Goal: Information Seeking & Learning: Learn about a topic

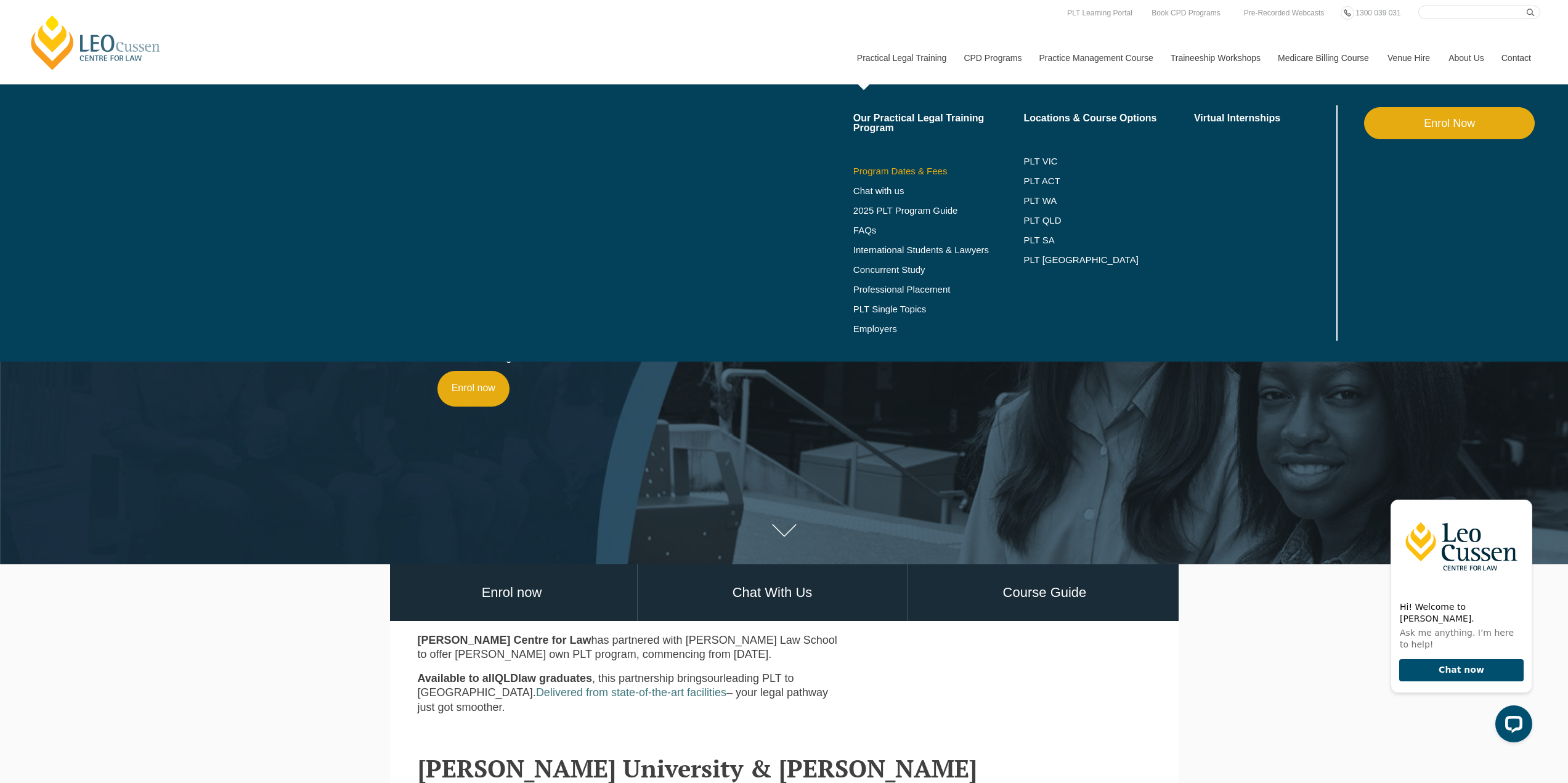
click at [889, 170] on link "Program Dates & Fees" at bounding box center [939, 171] width 170 height 10
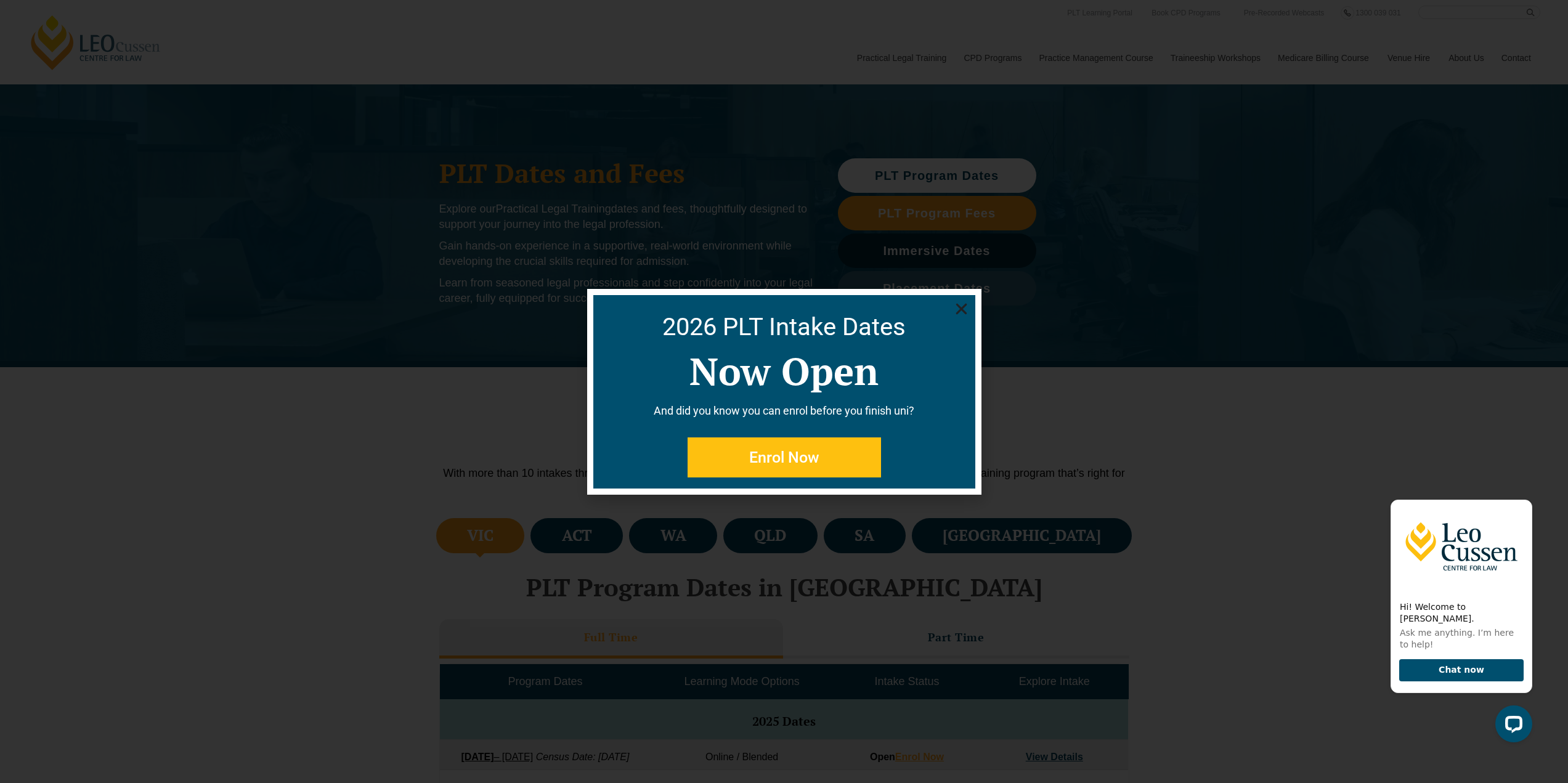
click at [958, 305] on use "Close" at bounding box center [961, 308] width 11 height 11
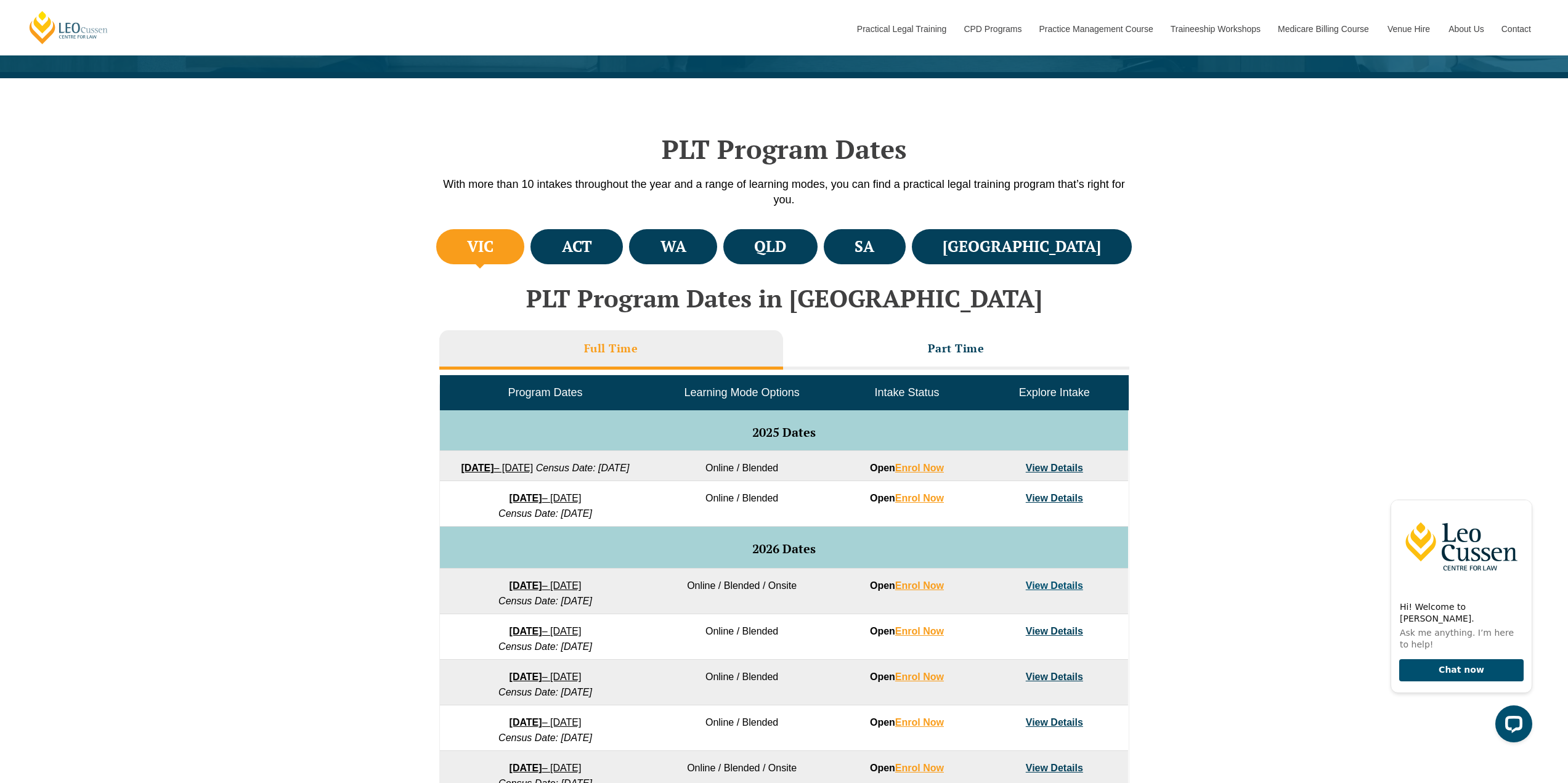
scroll to position [308, 0]
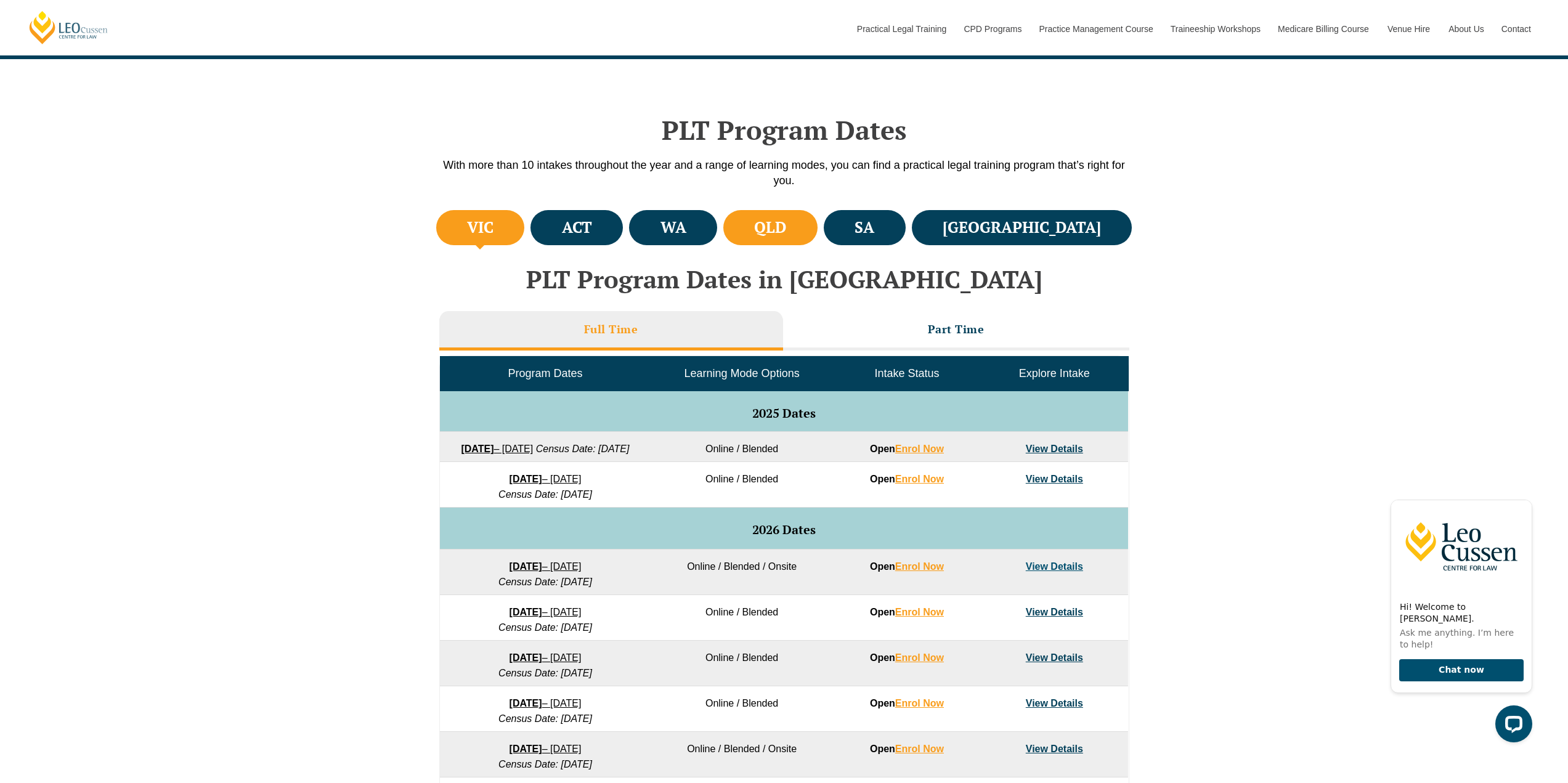
click at [818, 231] on li "QLD" at bounding box center [771, 228] width 95 height 35
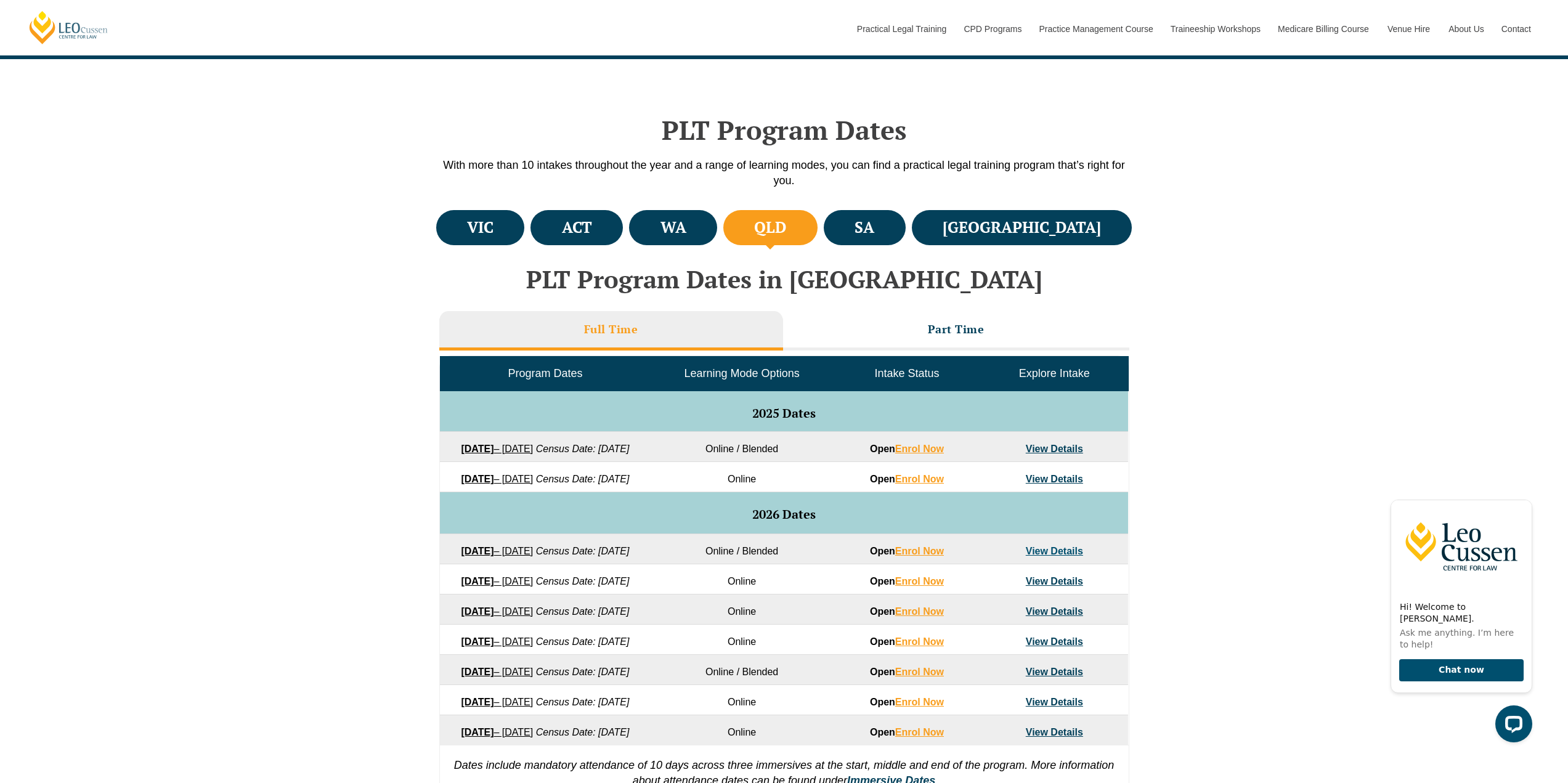
click at [493, 445] on strong "22 September 2025" at bounding box center [477, 448] width 32 height 11
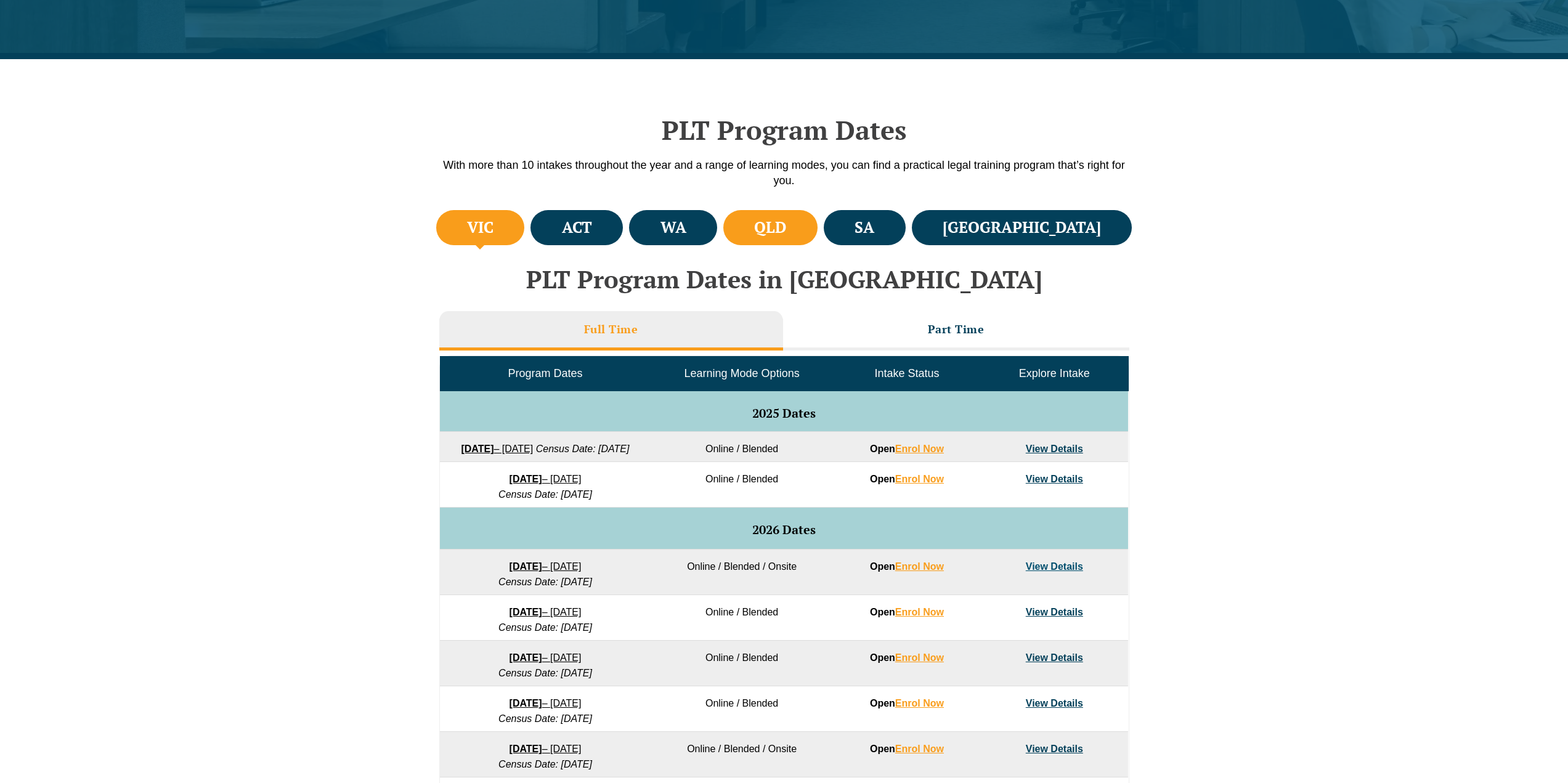
click at [818, 223] on li "QLD" at bounding box center [771, 228] width 95 height 35
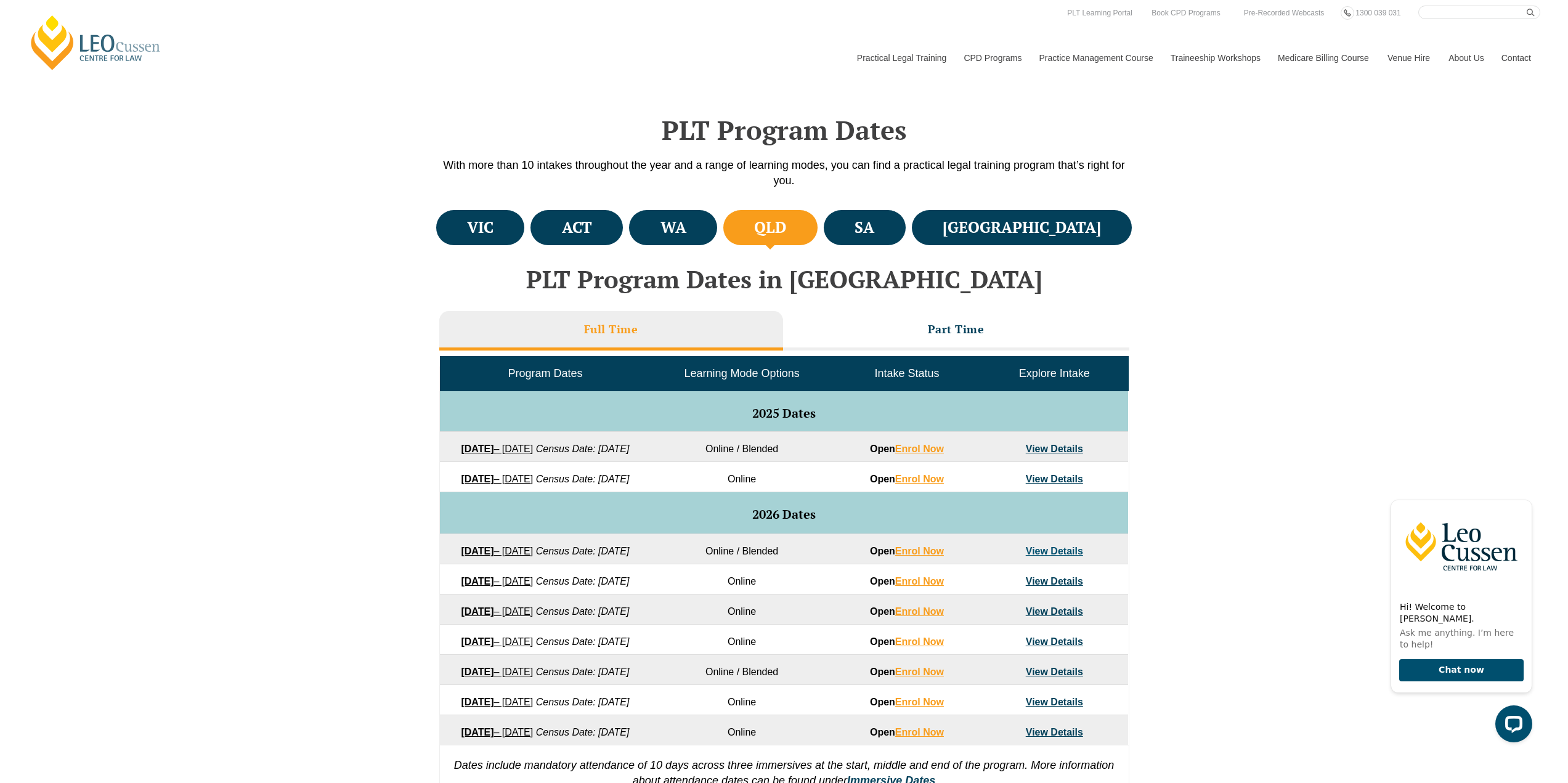
click at [617, 315] on li "Full Time" at bounding box center [611, 330] width 344 height 39
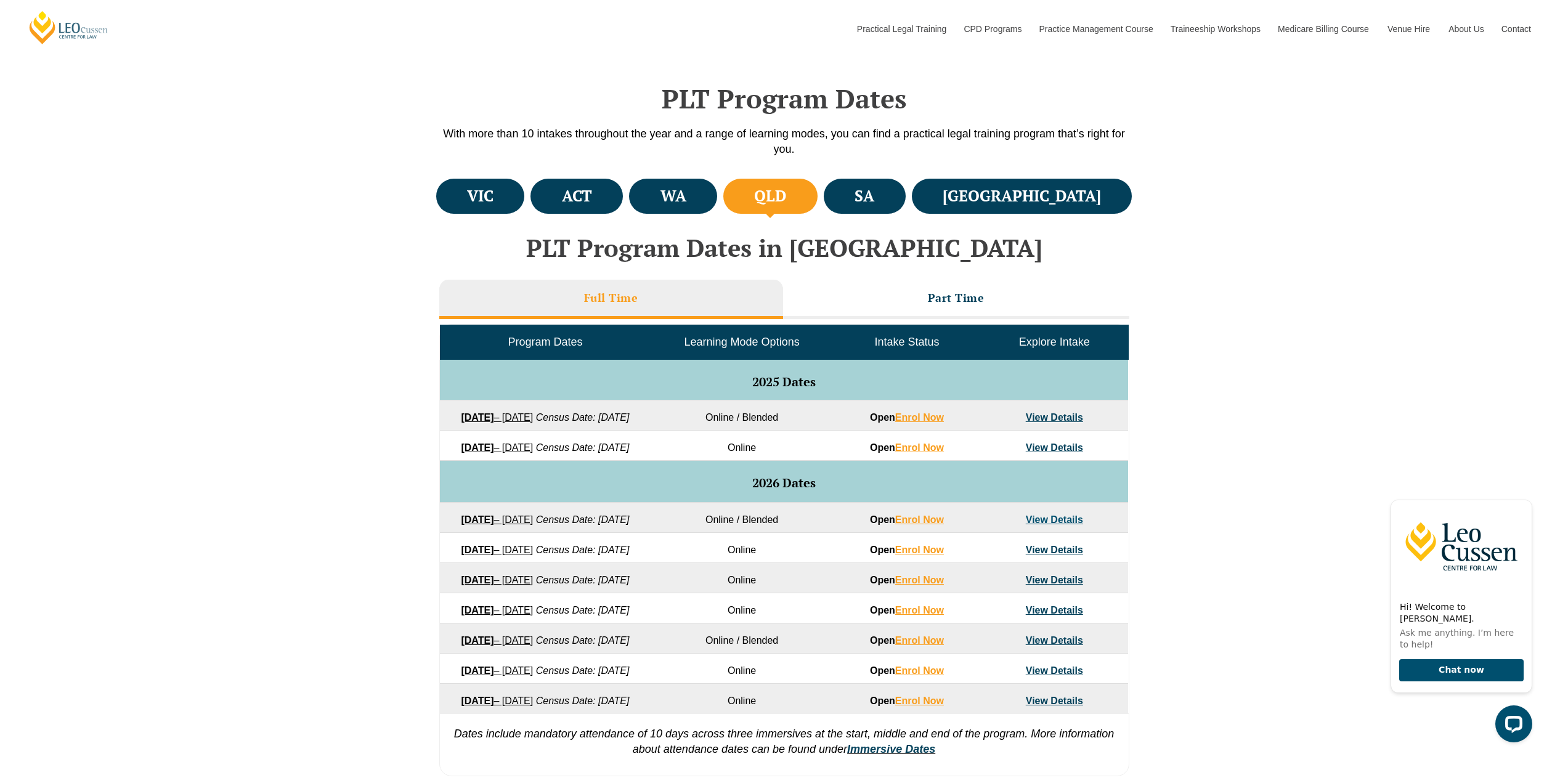
scroll to position [369, 0]
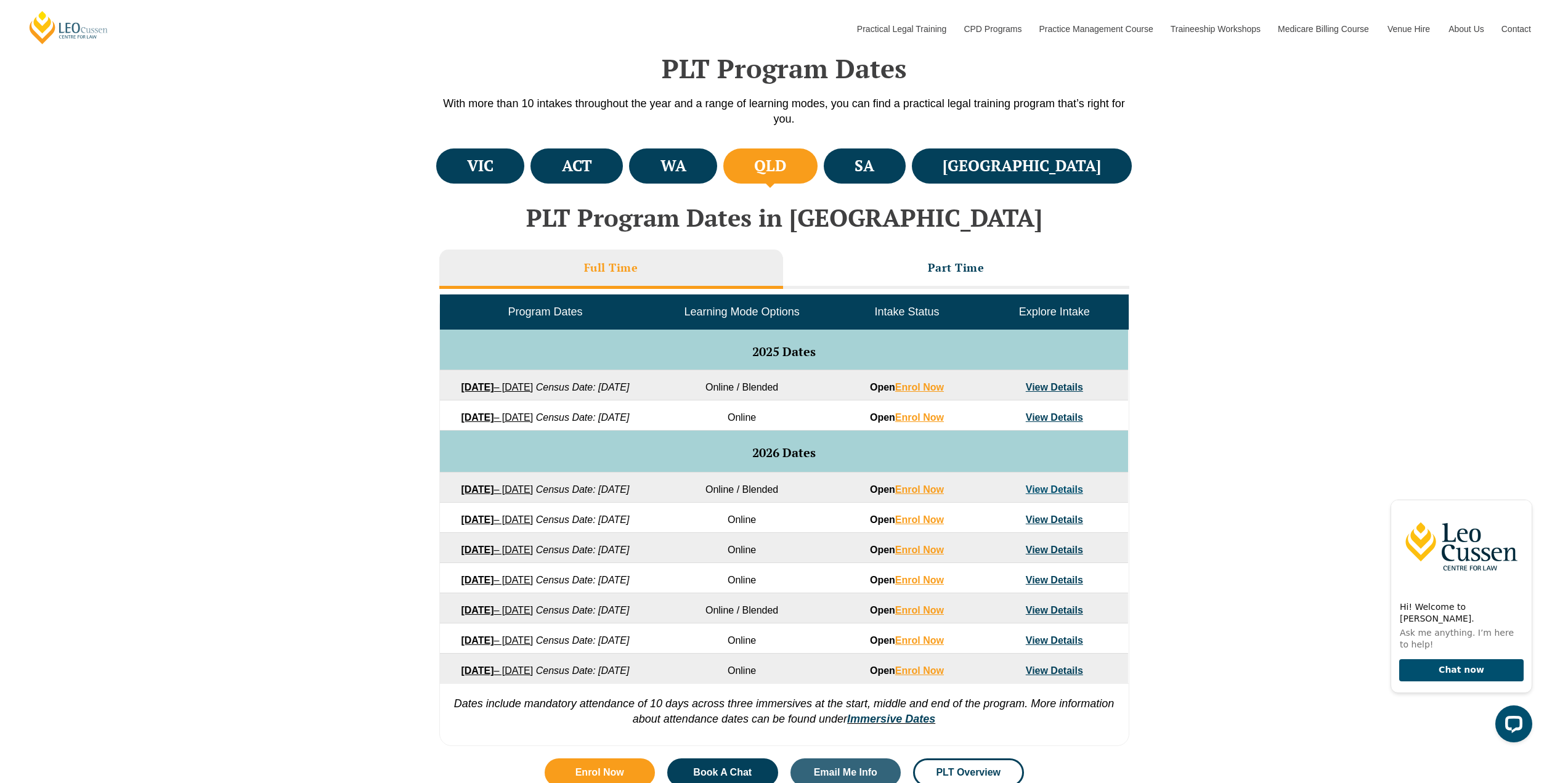
click at [1043, 389] on link "View Details" at bounding box center [1055, 387] width 57 height 11
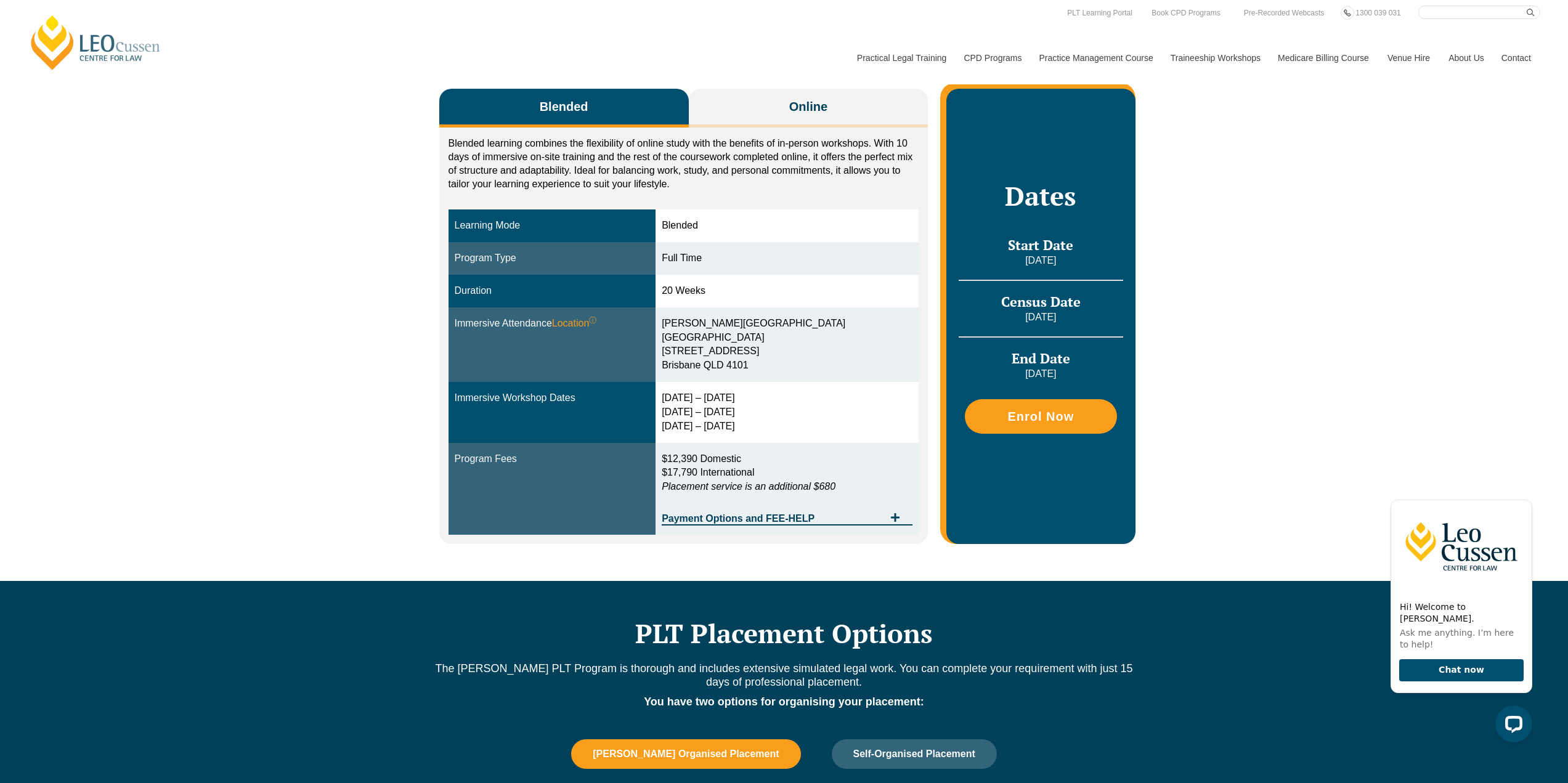
scroll to position [62, 0]
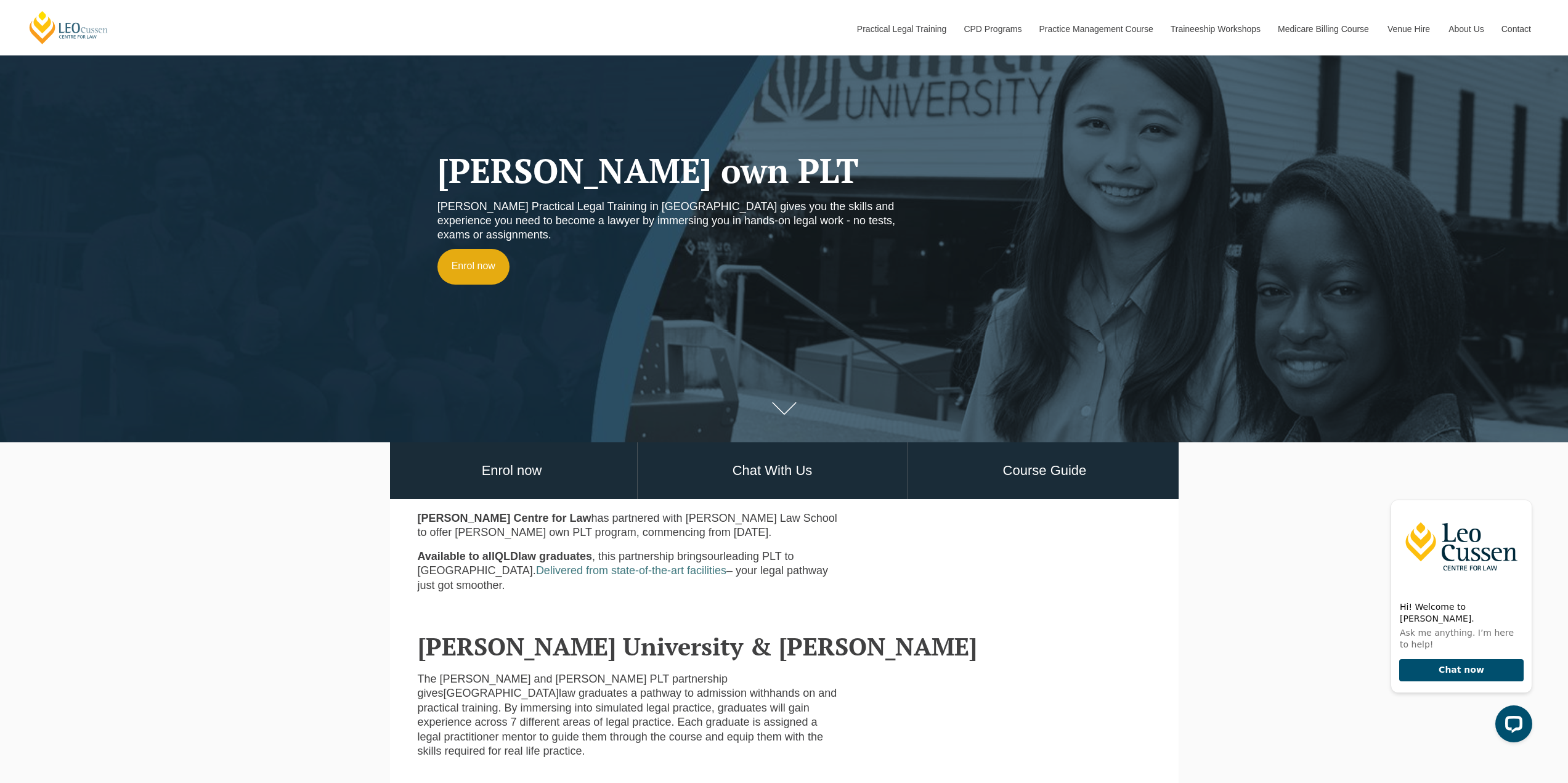
scroll to position [123, 0]
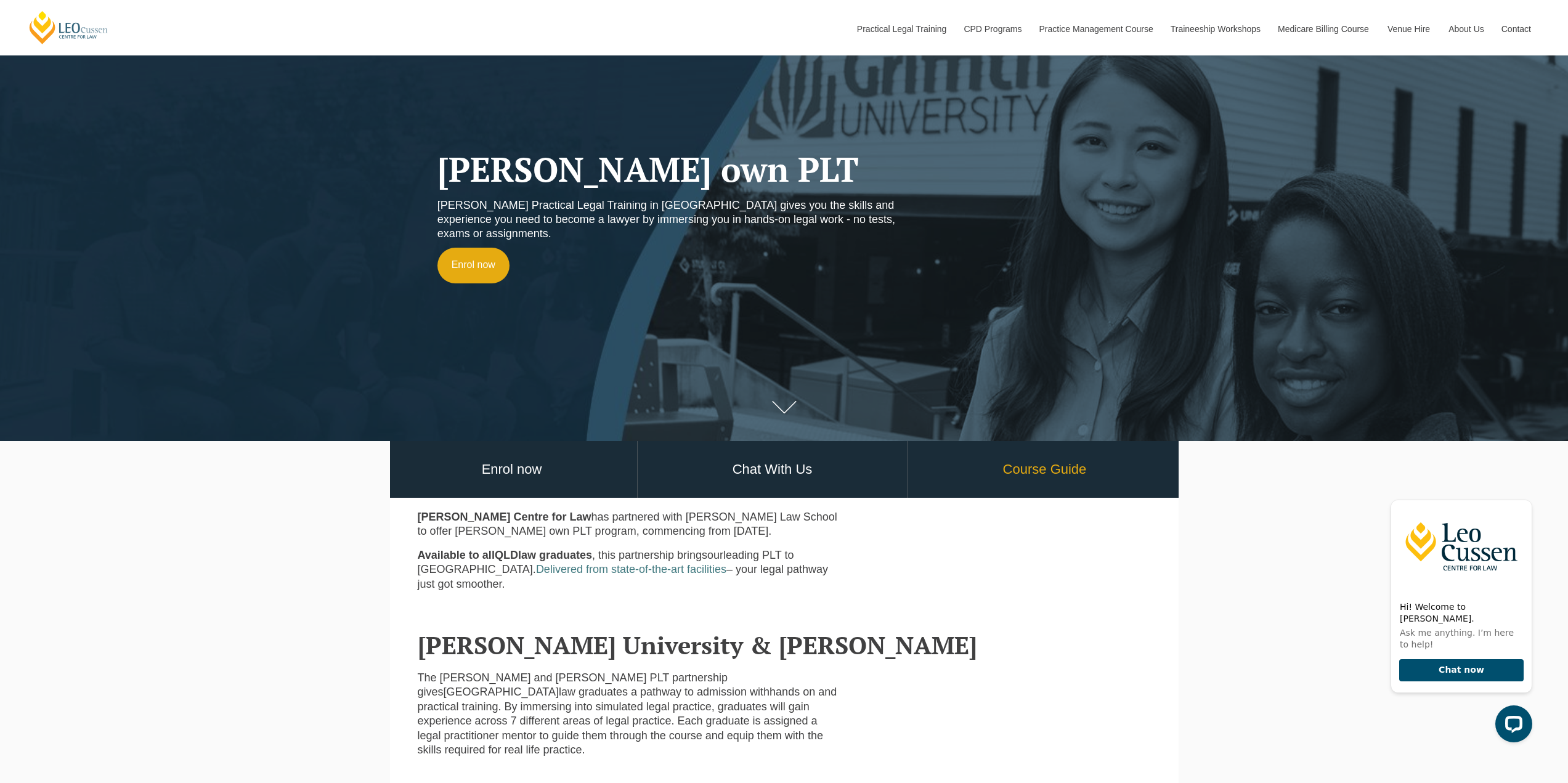
click at [1032, 464] on link "Course Guide" at bounding box center [1045, 470] width 274 height 57
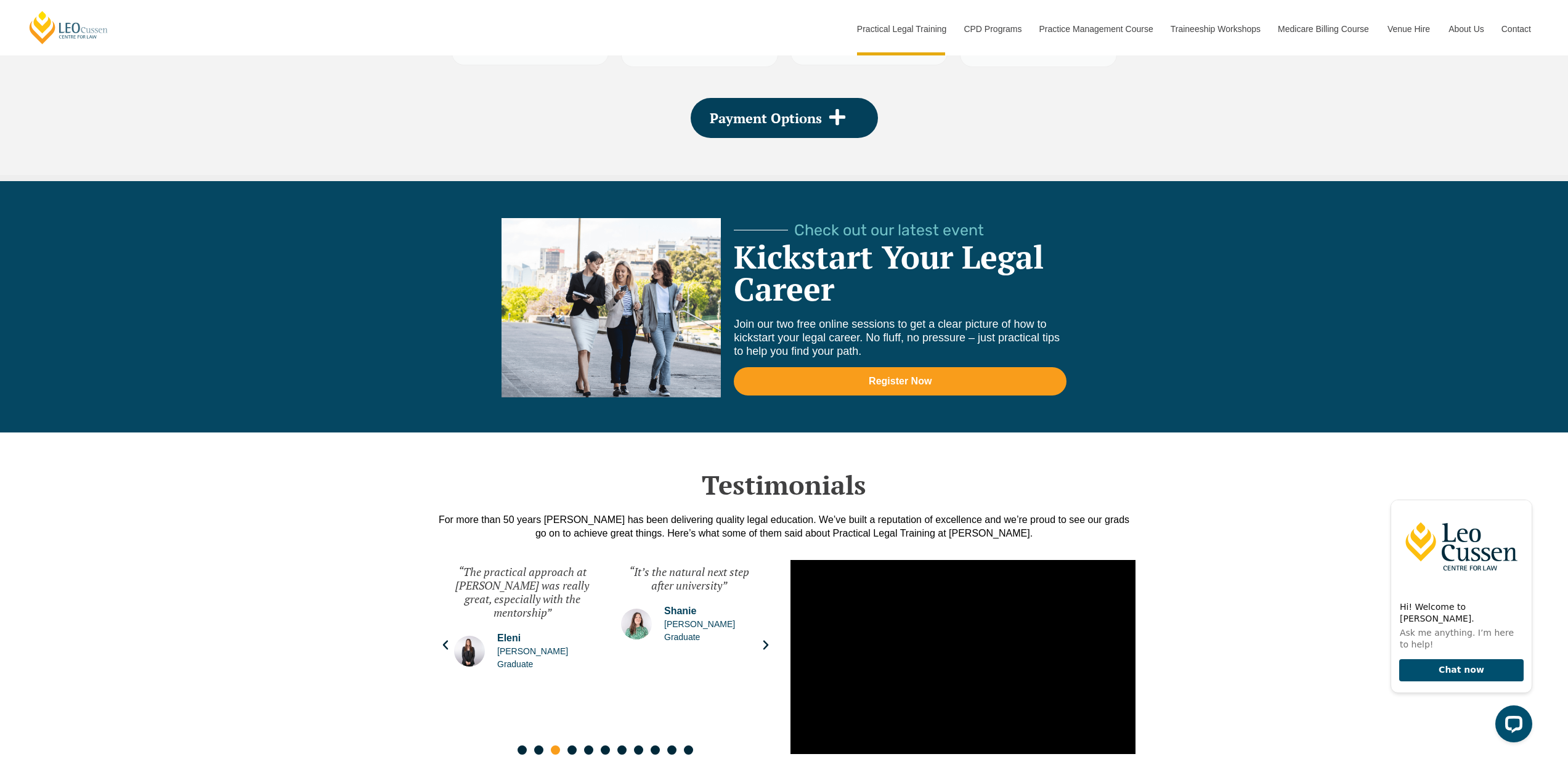
scroll to position [1848, 0]
